Goal: Task Accomplishment & Management: Use online tool/utility

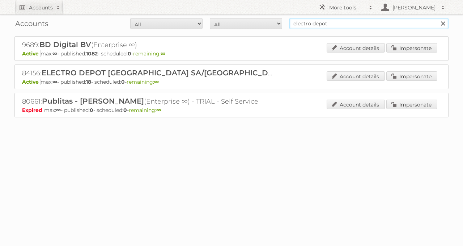
drag, startPoint x: 344, startPoint y: 21, endPoint x: 282, endPoint y: 25, distance: 62.0
click at [287, 25] on form "All Active Expired Pending All Paid Trials Self service electro depot Search" at bounding box center [231, 23] width 434 height 11
type input "delhaize"
click at [437, 18] on input "Search" at bounding box center [442, 23] width 11 height 11
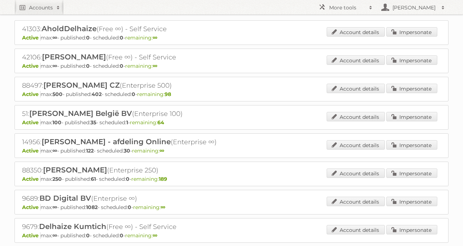
scroll to position [77, 0]
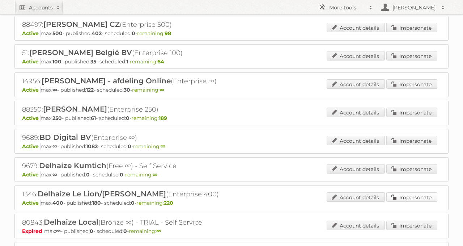
click at [399, 192] on link "Impersonate" at bounding box center [411, 196] width 51 height 9
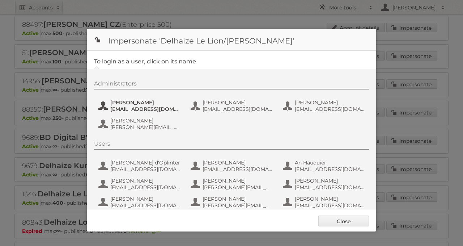
click at [171, 102] on span "Carlos Vicente Ruiz" at bounding box center [145, 102] width 70 height 7
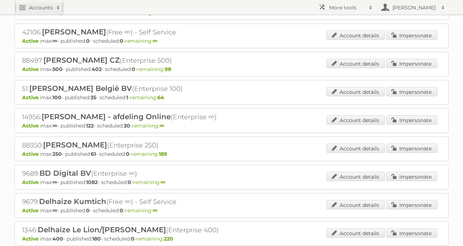
scroll to position [0, 0]
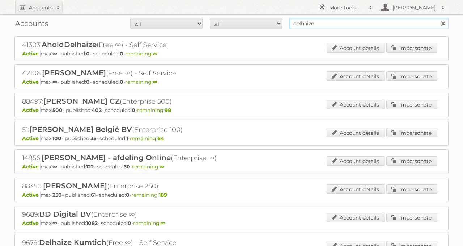
click at [341, 23] on input "delhaize" at bounding box center [368, 23] width 159 height 11
type input "sligro"
click at [437, 18] on input "Search" at bounding box center [442, 23] width 11 height 11
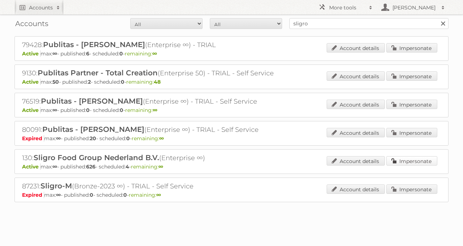
click at [397, 162] on link "Impersonate" at bounding box center [411, 160] width 51 height 9
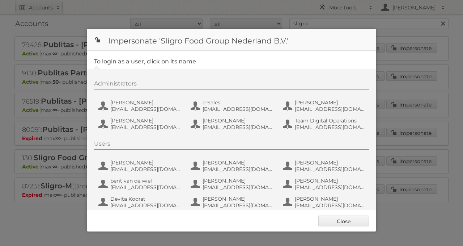
click at [132, 115] on div "Administrators Daan van Eijk dvaneijk@sligro.nl e-Sales sligronl@gmail.com Jero…" at bounding box center [235, 106] width 282 height 53
click at [126, 114] on div "Administrators Daan van Eijk dvaneijk@sligro.nl e-Sales sligronl@gmail.com Jero…" at bounding box center [235, 106] width 282 height 53
click at [123, 111] on span "dvaneijk@sligro.nl" at bounding box center [145, 109] width 70 height 7
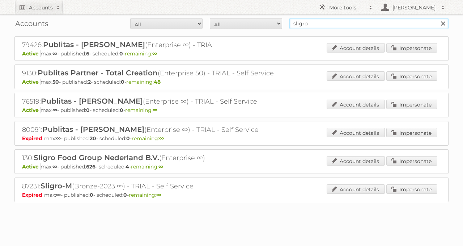
click at [329, 25] on input "sligro" at bounding box center [368, 23] width 159 height 11
paste input "45774"
type input "45774"
click at [437, 18] on input "Search" at bounding box center [442, 23] width 11 height 11
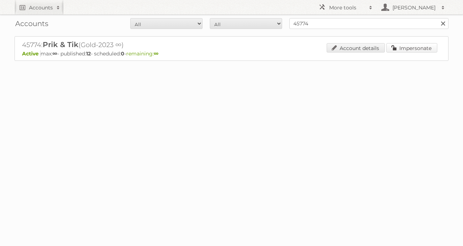
click at [391, 50] on link "Impersonate" at bounding box center [411, 47] width 51 height 9
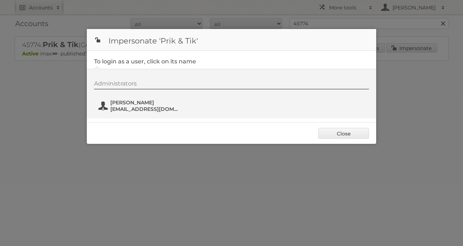
click at [123, 106] on span "info@prikentik.be" at bounding box center [145, 109] width 70 height 7
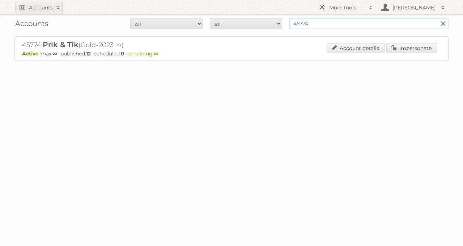
click at [305, 24] on input "45774" at bounding box center [368, 23] width 159 height 11
type input "media markt"
click at [437, 18] on input "Search" at bounding box center [442, 23] width 11 height 11
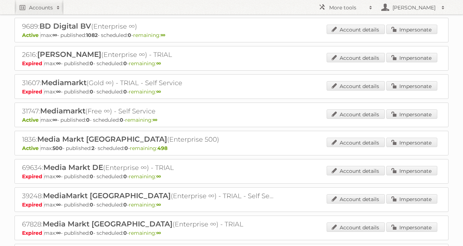
scroll to position [19, 0]
click at [399, 113] on link "Impersonate" at bounding box center [411, 112] width 51 height 9
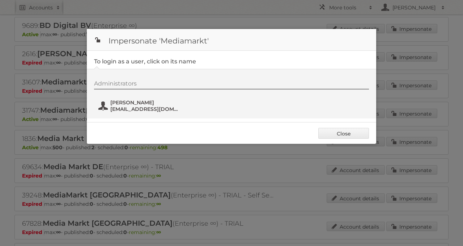
click at [123, 103] on span "[PERSON_NAME]" at bounding box center [145, 102] width 70 height 7
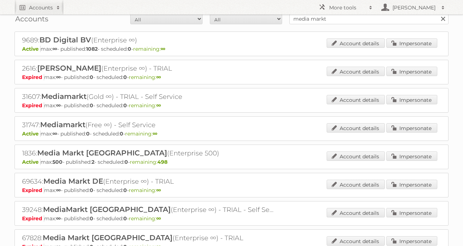
scroll to position [6, 0]
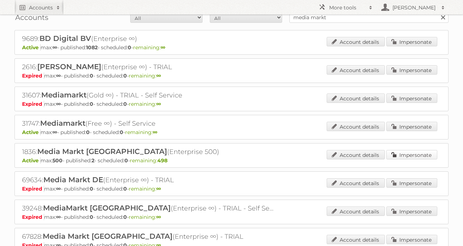
click at [400, 150] on link "Impersonate" at bounding box center [411, 154] width 51 height 9
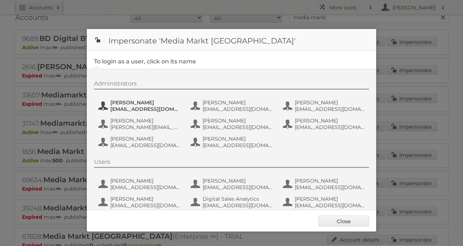
click at [133, 100] on span "[PERSON_NAME]" at bounding box center [145, 102] width 70 height 7
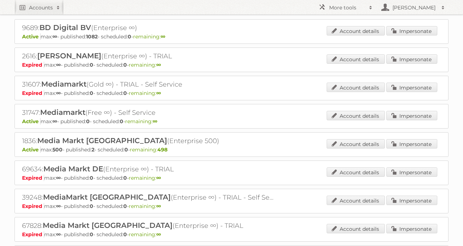
scroll to position [0, 0]
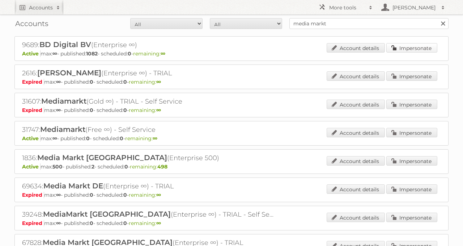
click at [405, 49] on link "Impersonate" at bounding box center [411, 47] width 51 height 9
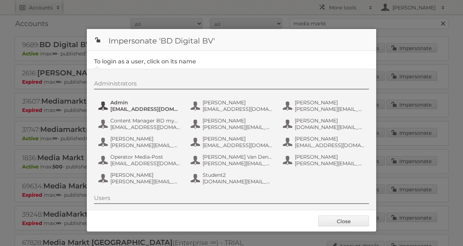
click at [146, 106] on span "admin@agilys.com" at bounding box center [145, 109] width 70 height 7
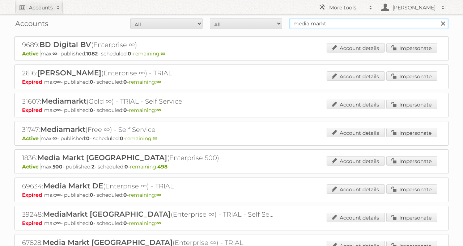
click at [314, 22] on input "media markt" at bounding box center [368, 23] width 159 height 11
type input "cora"
click at [437, 18] on input "Search" at bounding box center [442, 23] width 11 height 11
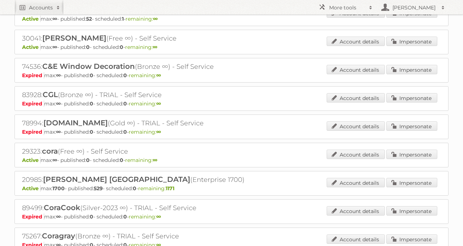
scroll to position [346, 0]
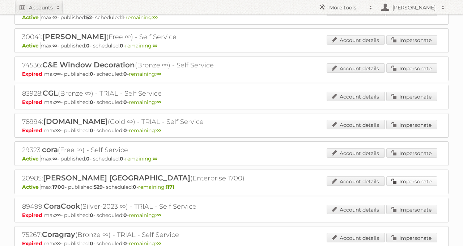
click at [415, 176] on link "Impersonate" at bounding box center [411, 180] width 51 height 9
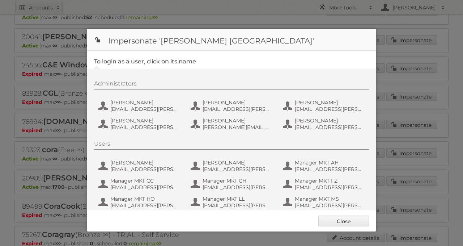
click at [164, 113] on div "Administrators [PERSON_NAME] [EMAIL_ADDRESS][PERSON_NAME][DOMAIN_NAME] [PERSON_…" at bounding box center [235, 106] width 282 height 53
click at [156, 111] on span "[EMAIL_ADDRESS][PERSON_NAME][DOMAIN_NAME]" at bounding box center [145, 109] width 70 height 7
